Goal: Transaction & Acquisition: Purchase product/service

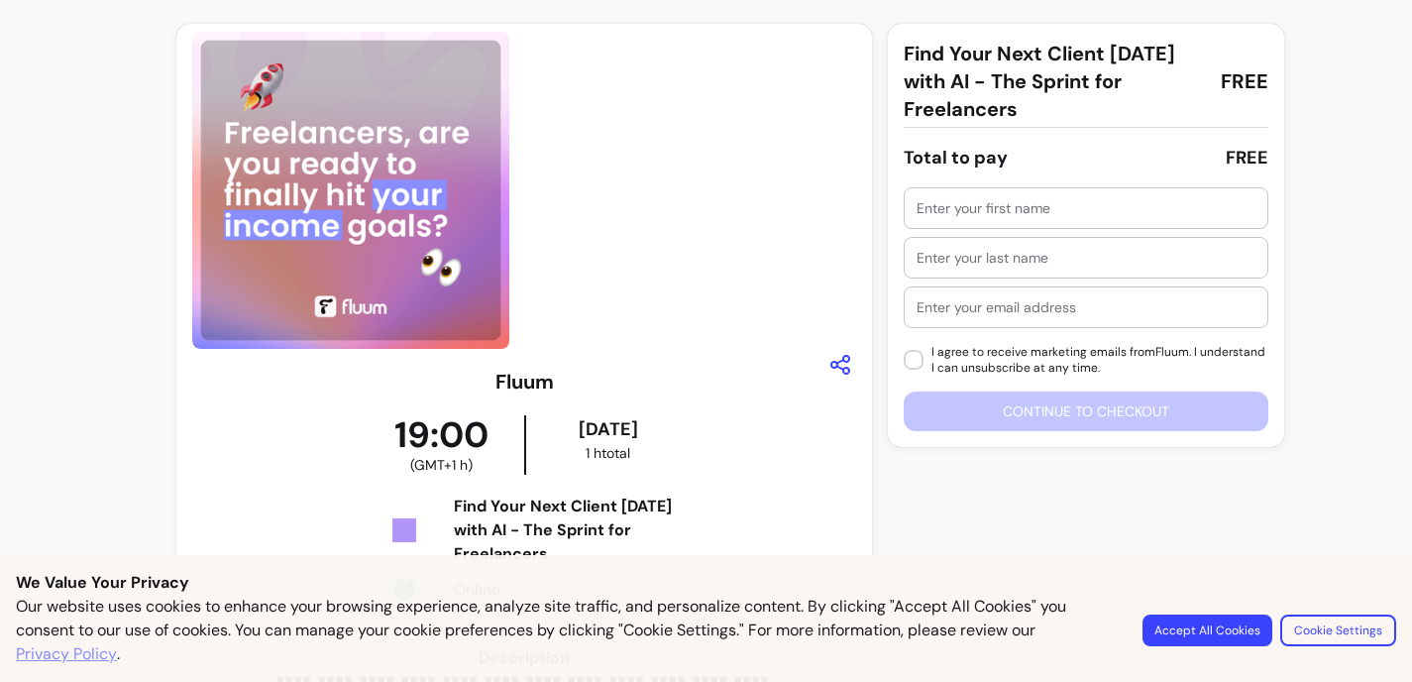
click at [972, 218] on div at bounding box center [1086, 208] width 339 height 40
type input "Paula"
click at [939, 271] on div at bounding box center [1086, 258] width 339 height 40
type input "Fehrmann"
click at [948, 331] on div "Paula Fehrmann I agree to receive marketing emails from Fluum . I understand I …" at bounding box center [1086, 309] width 365 height 244
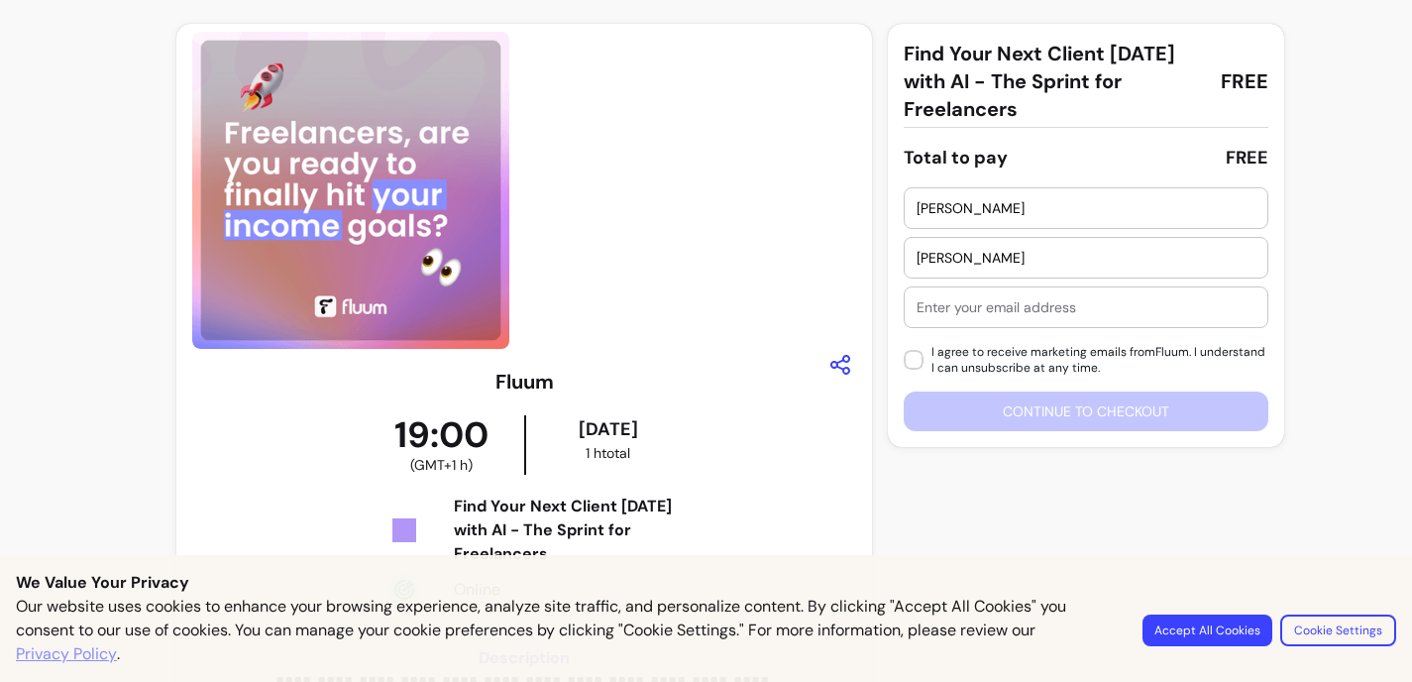
click at [951, 316] on input "text" at bounding box center [1086, 307] width 339 height 20
type input "[PERSON_NAME][EMAIL_ADDRESS][PERSON_NAME][DOMAIN_NAME]"
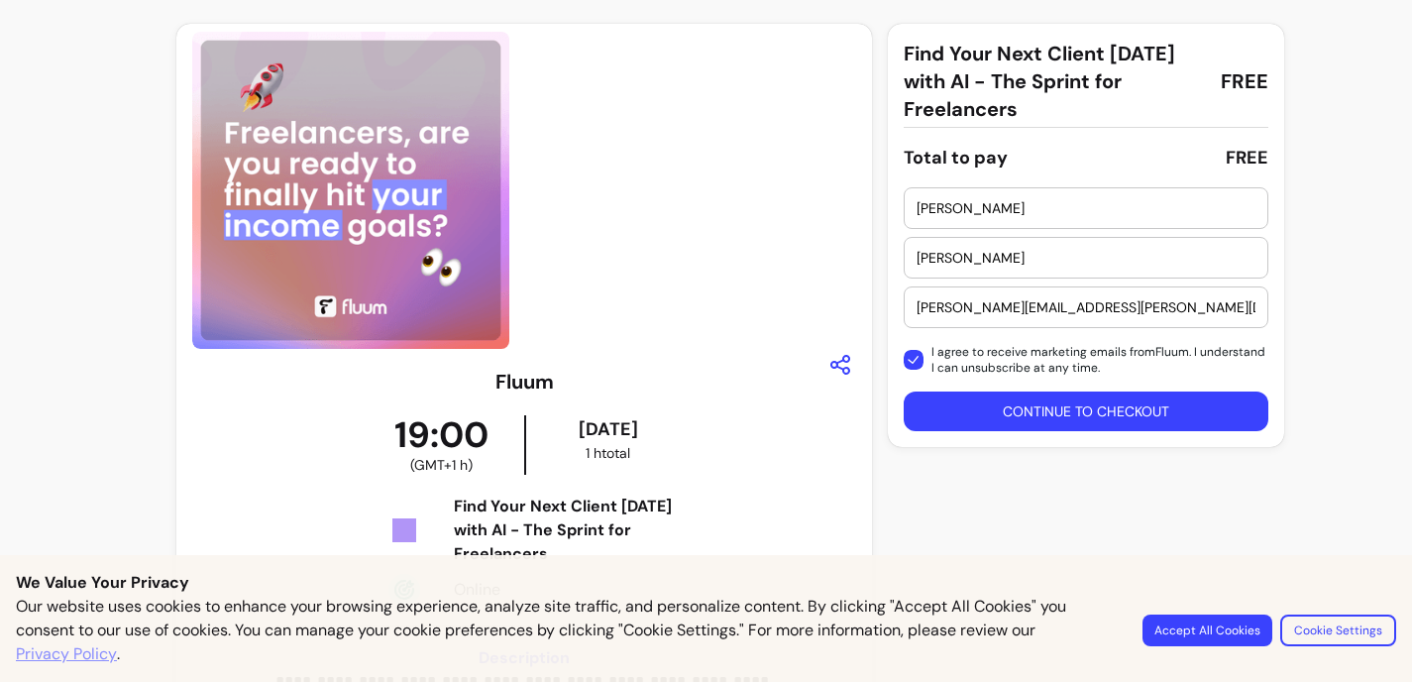
click at [963, 412] on button "Continue to checkout" at bounding box center [1086, 411] width 365 height 40
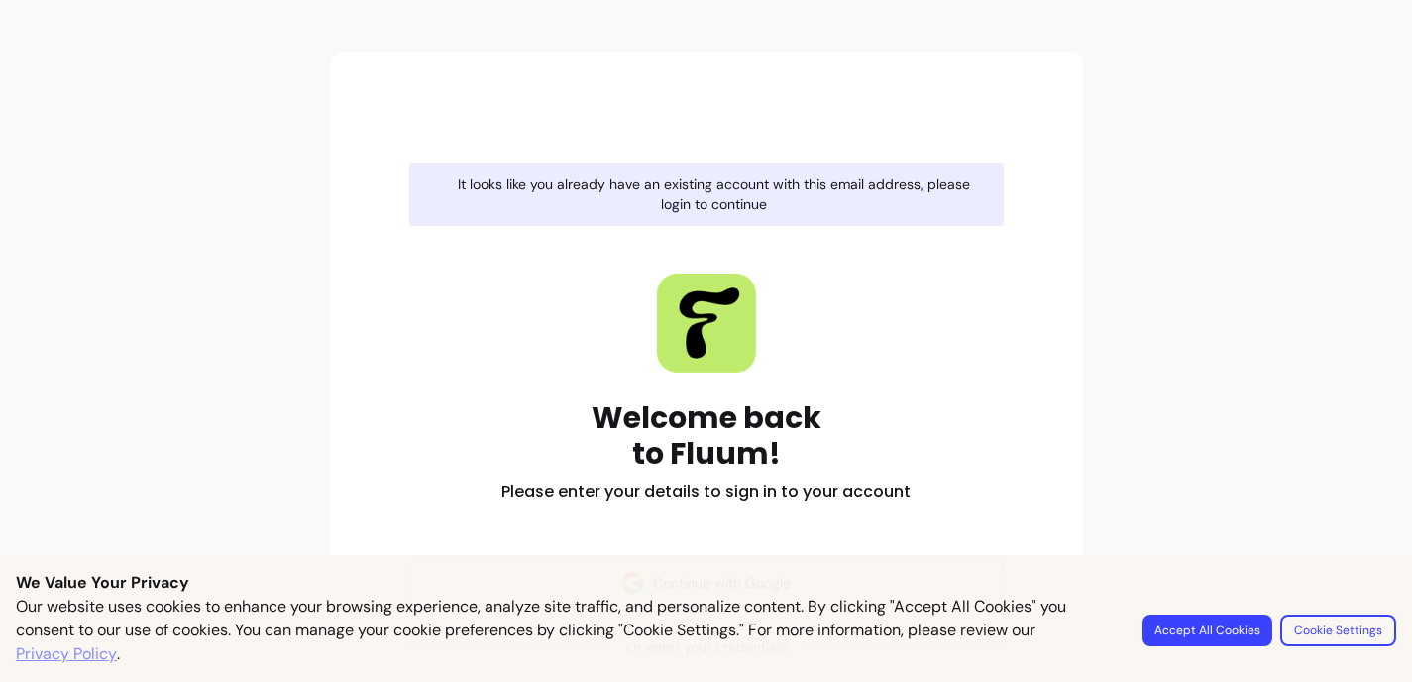
click at [1224, 624] on button "Accept All Cookies" at bounding box center [1207, 630] width 130 height 32
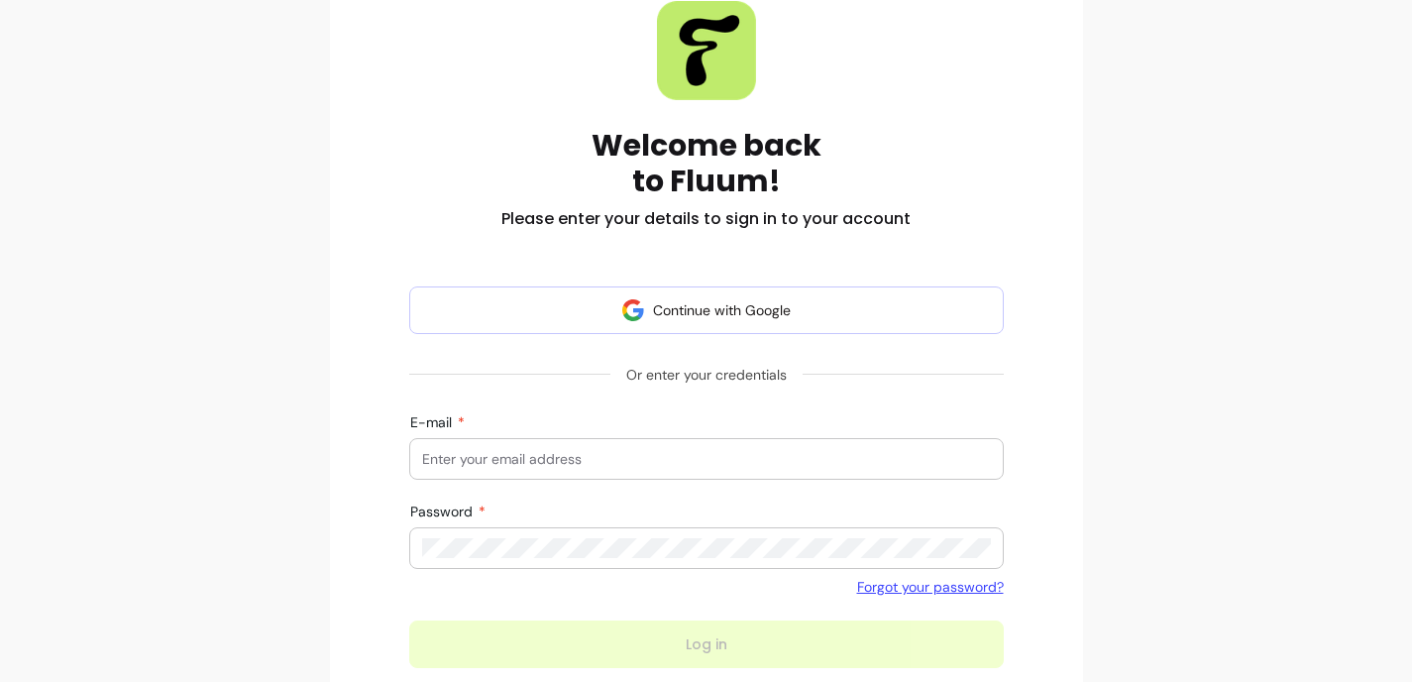
scroll to position [273, 0]
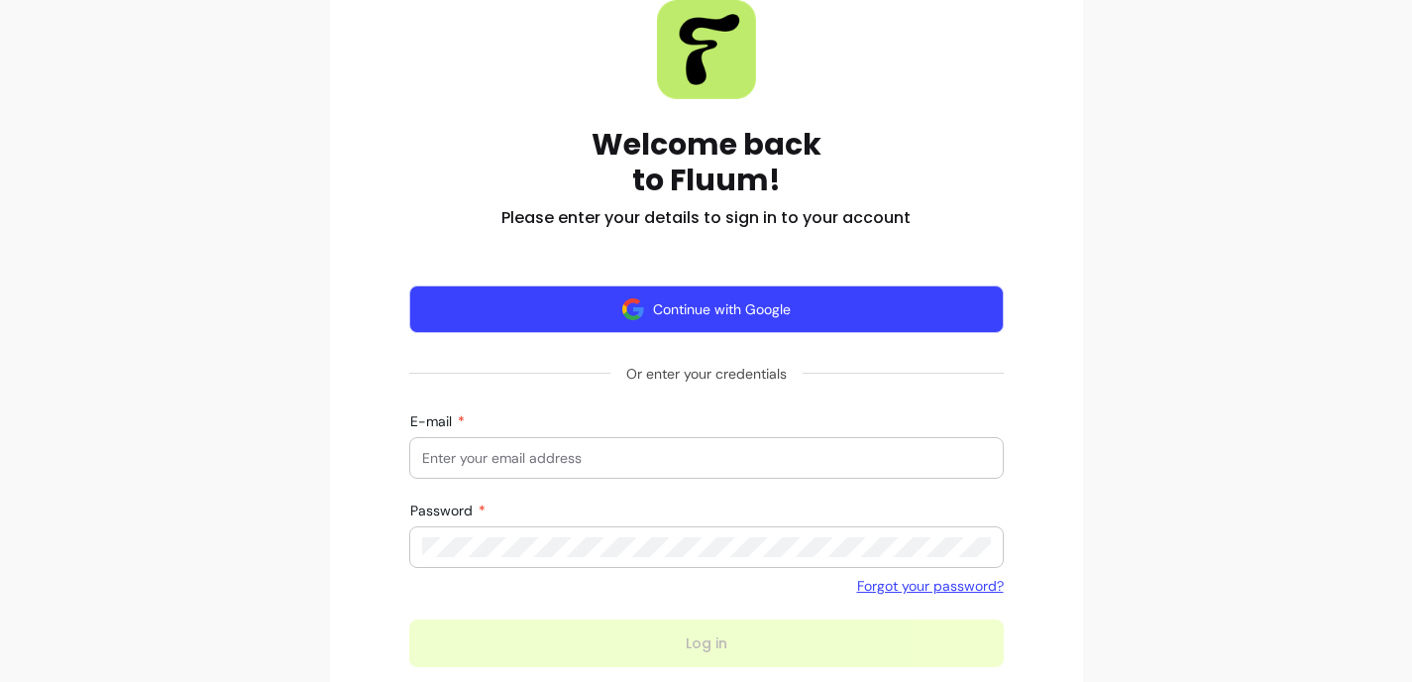
click at [728, 310] on button "Continue with Google" at bounding box center [706, 309] width 595 height 48
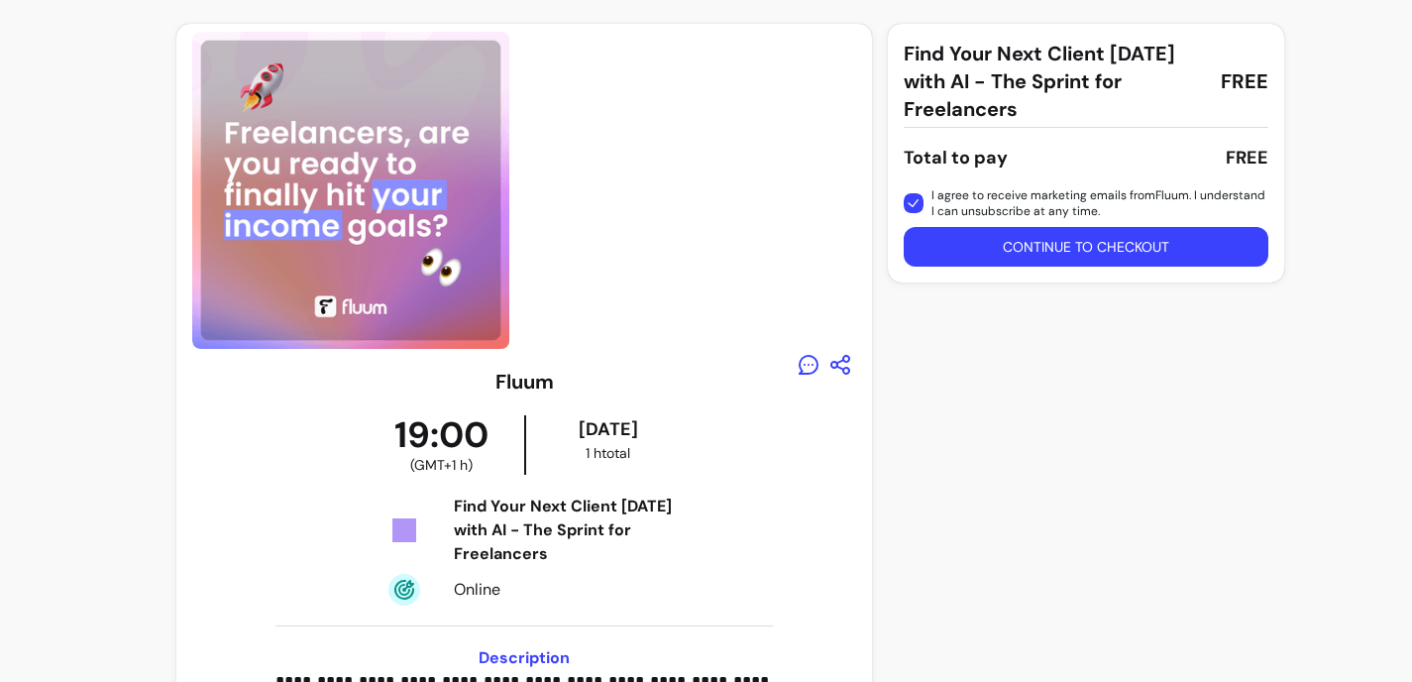
click at [958, 240] on button "Continue to checkout" at bounding box center [1086, 247] width 365 height 40
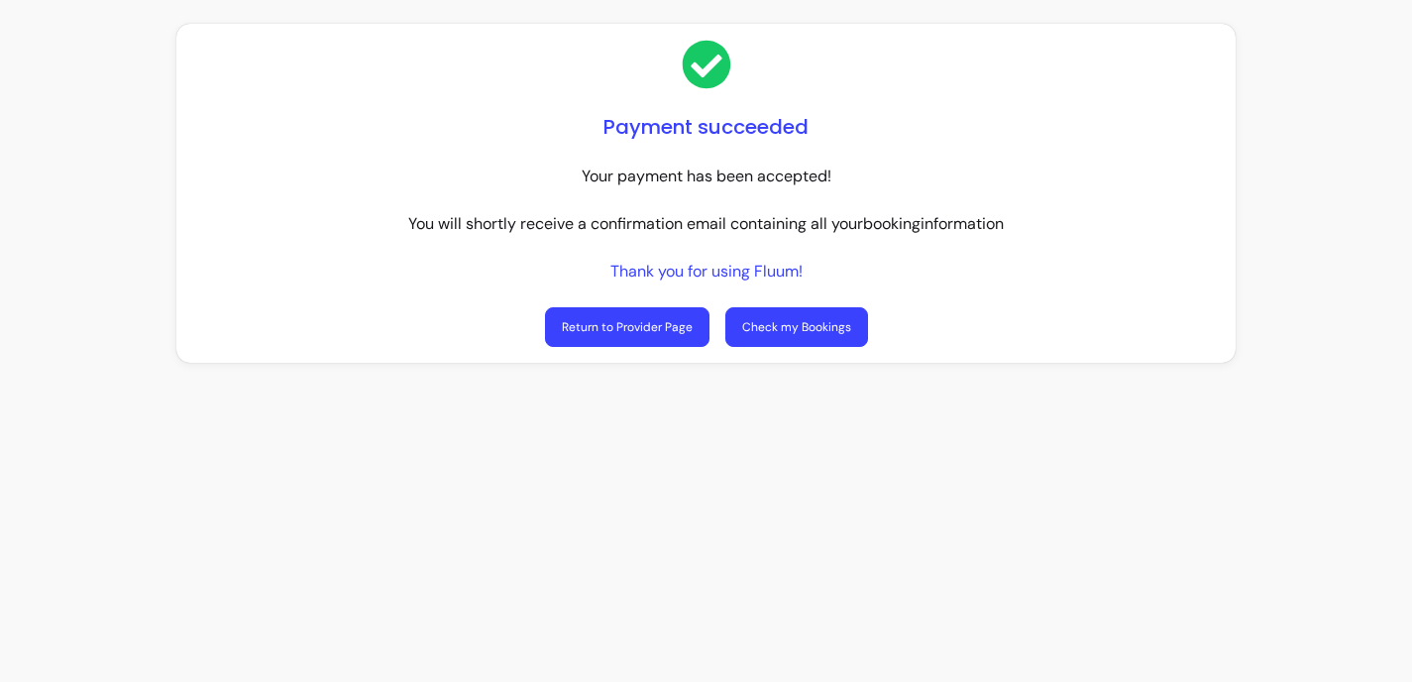
click at [796, 335] on link "Check my Bookings" at bounding box center [796, 327] width 143 height 40
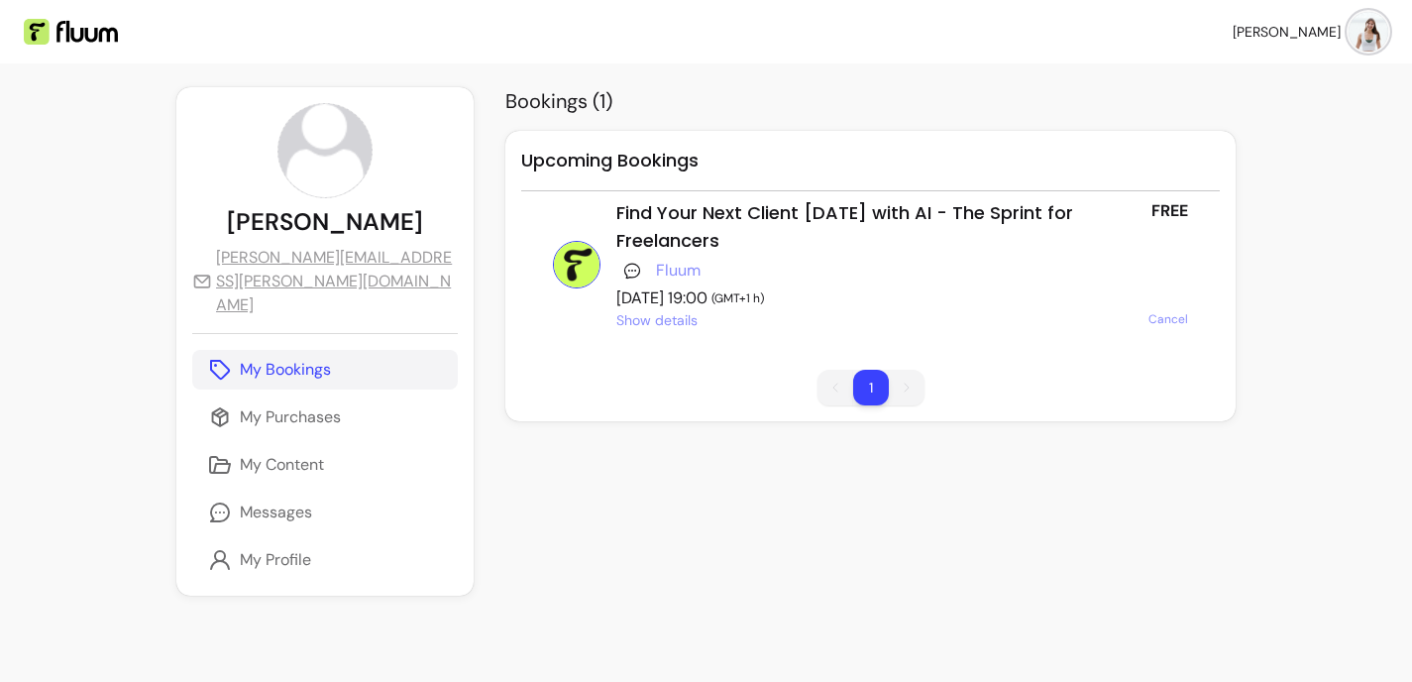
click at [662, 315] on span "Show details" at bounding box center [656, 320] width 81 height 20
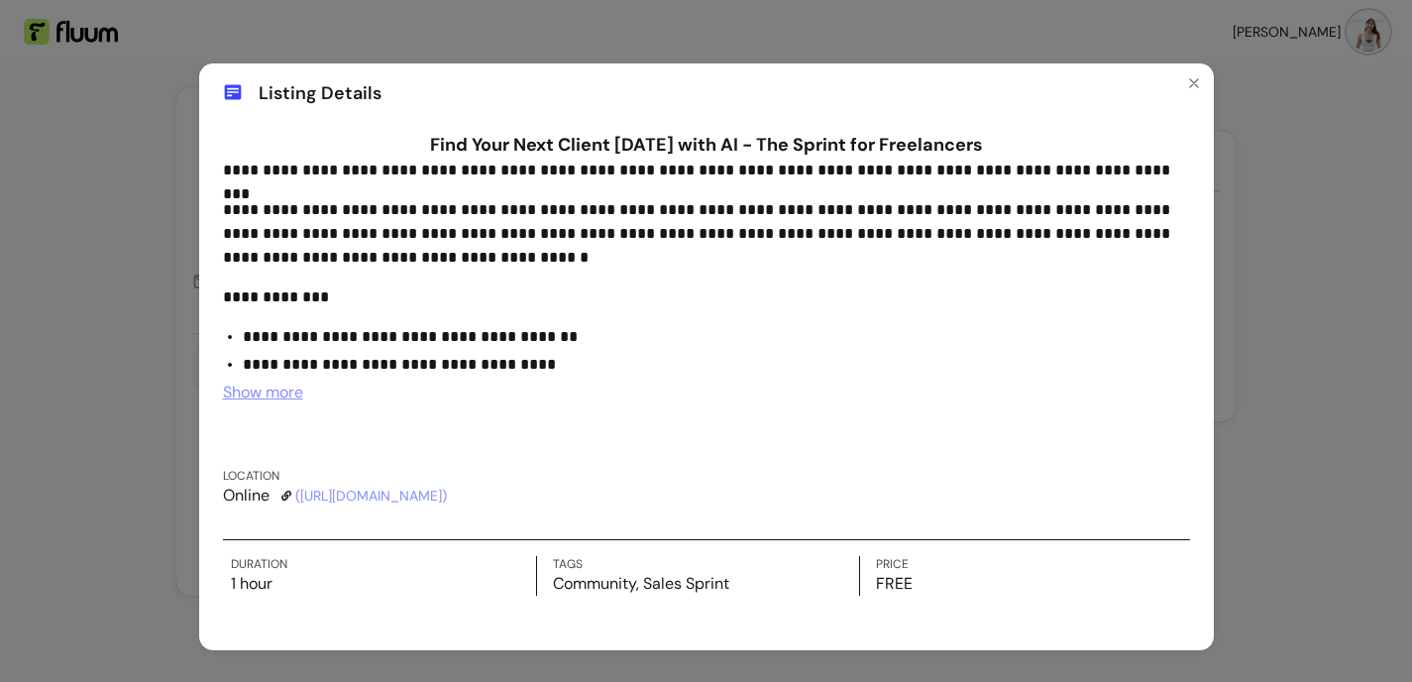
click at [447, 495] on link "( [URL][DOMAIN_NAME] )" at bounding box center [371, 496] width 152 height 20
click at [279, 402] on span "Show more" at bounding box center [263, 391] width 80 height 21
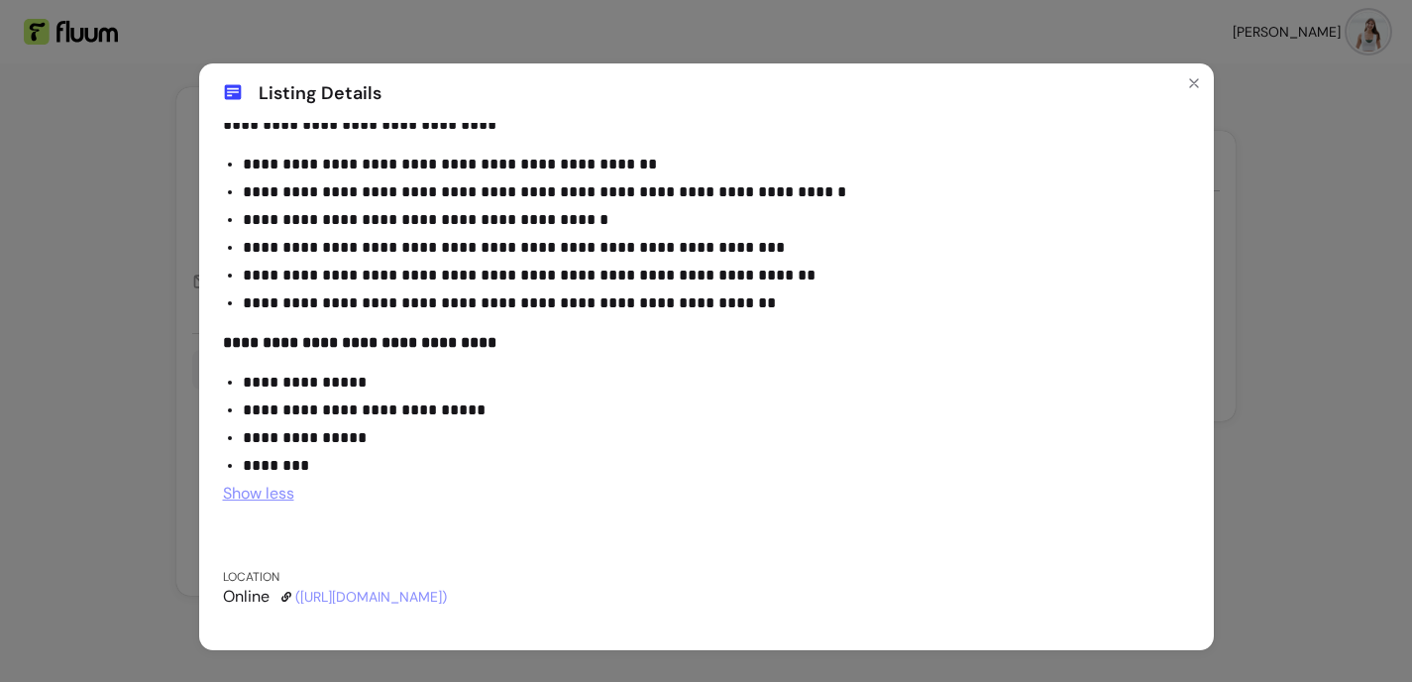
scroll to position [635, 0]
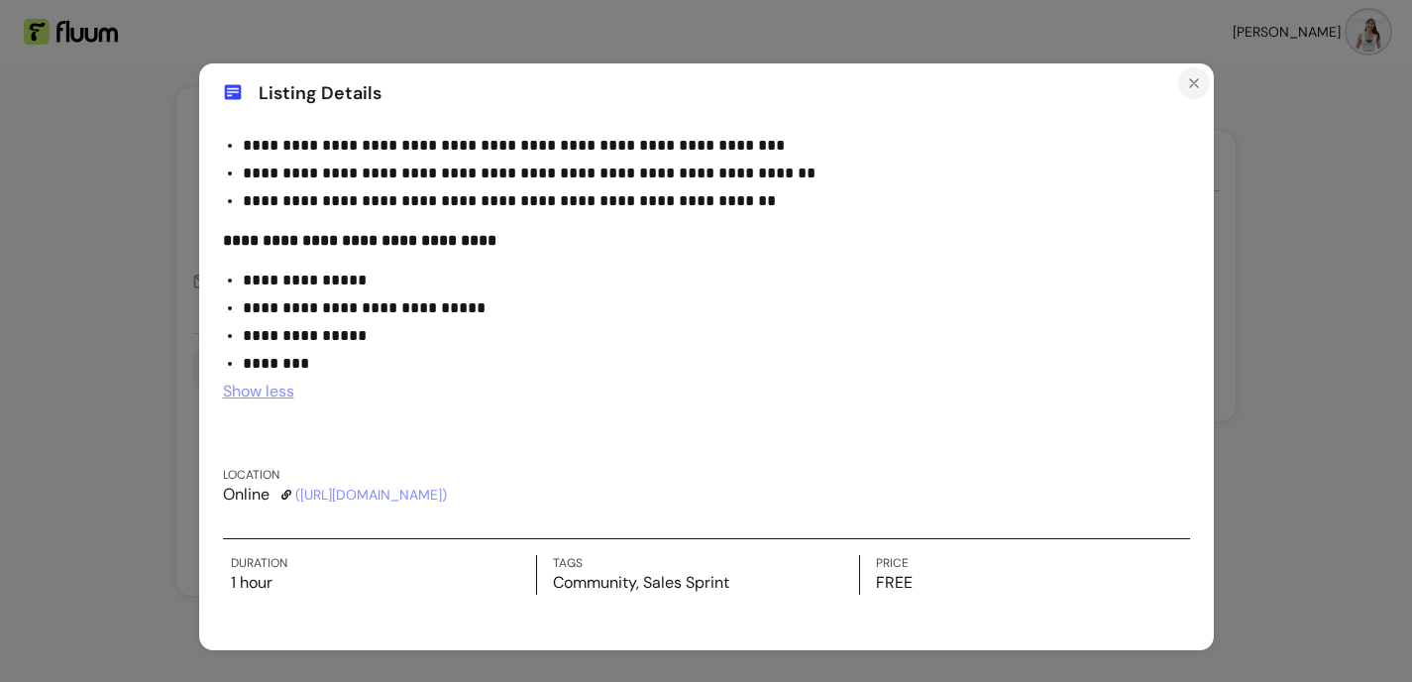
click at [1195, 83] on icon "Close" at bounding box center [1194, 83] width 16 height 16
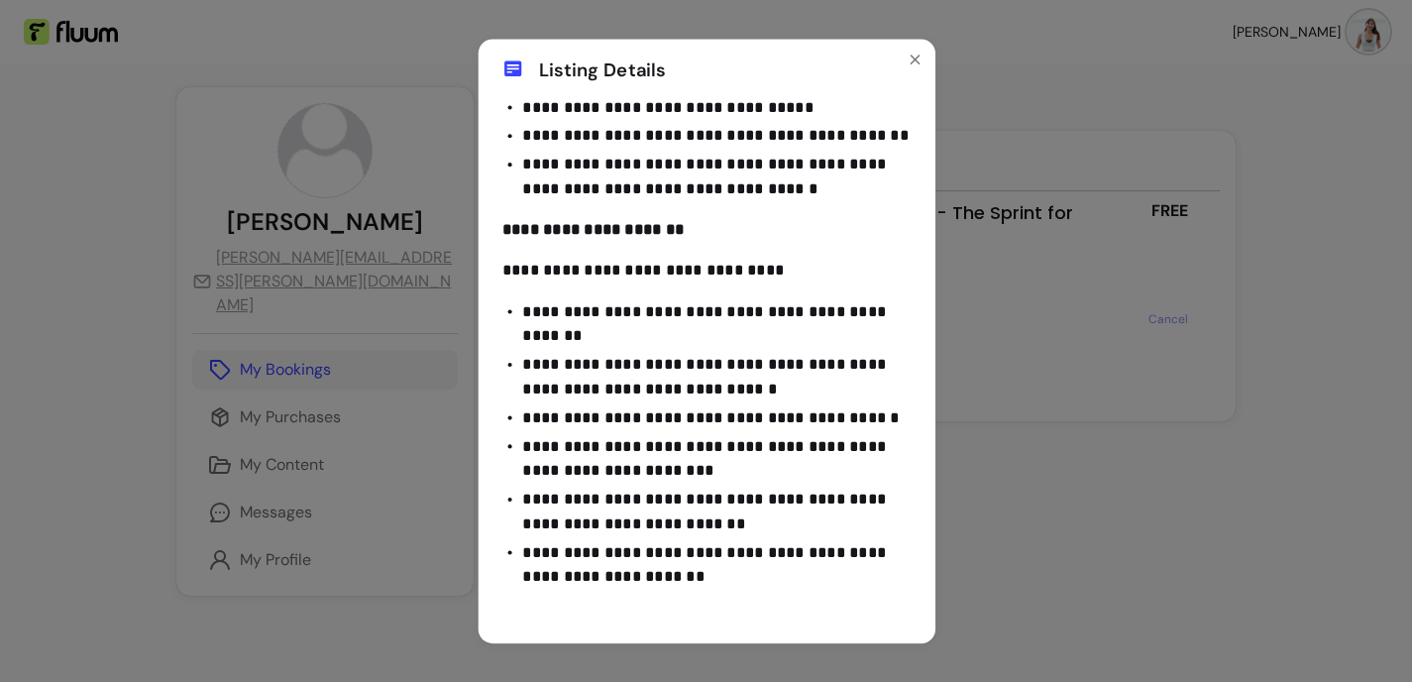
scroll to position [0, 0]
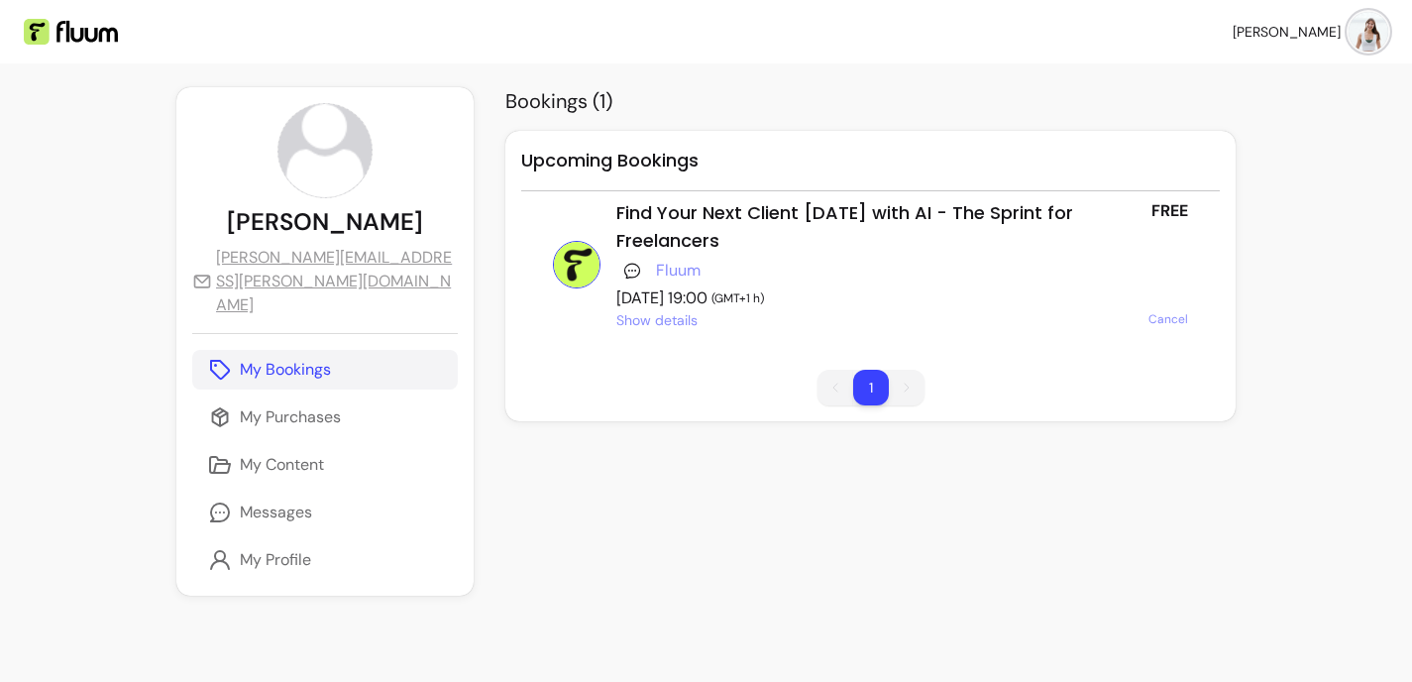
click at [1362, 25] on img at bounding box center [1369, 32] width 40 height 40
click at [996, 511] on div "**********" at bounding box center [705, 349] width 1059 height 524
drag, startPoint x: 833, startPoint y: 295, endPoint x: 581, endPoint y: 290, distance: 252.7
click at [581, 290] on div "Find Your Next Client [DATE] with AI - The Sprint for Freelancers Fluum [DATE] …" at bounding box center [870, 264] width 699 height 147
